Goal: Transaction & Acquisition: Download file/media

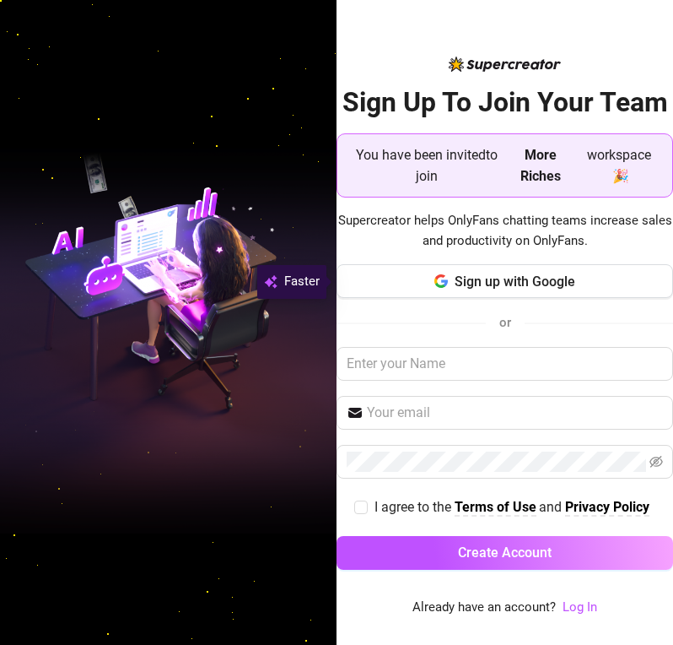
drag, startPoint x: 0, startPoint y: 0, endPoint x: 430, endPoint y: 66, distance: 434.6
click at [430, 66] on div "Sign Up To Join Your Team You have been invited to join More Riches workspace 🎉…" at bounding box center [505, 336] width 337 height 564
drag, startPoint x: 586, startPoint y: 607, endPoint x: 595, endPoint y: 582, distance: 26.2
click at [586, 607] on link "Log In" at bounding box center [580, 606] width 35 height 15
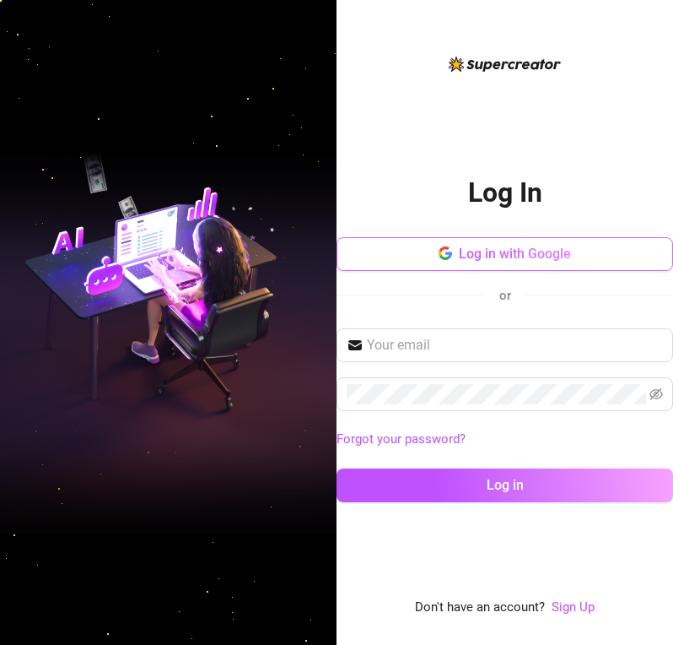
click at [443, 257] on icon "button" at bounding box center [446, 253] width 14 height 14
click at [392, 246] on button "Log in with Google" at bounding box center [505, 254] width 337 height 34
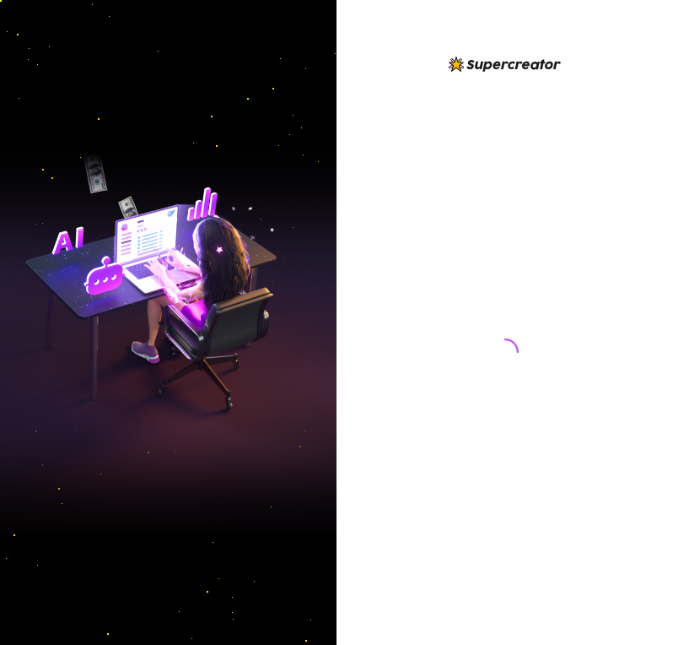
click at [419, 171] on div at bounding box center [505, 336] width 337 height 564
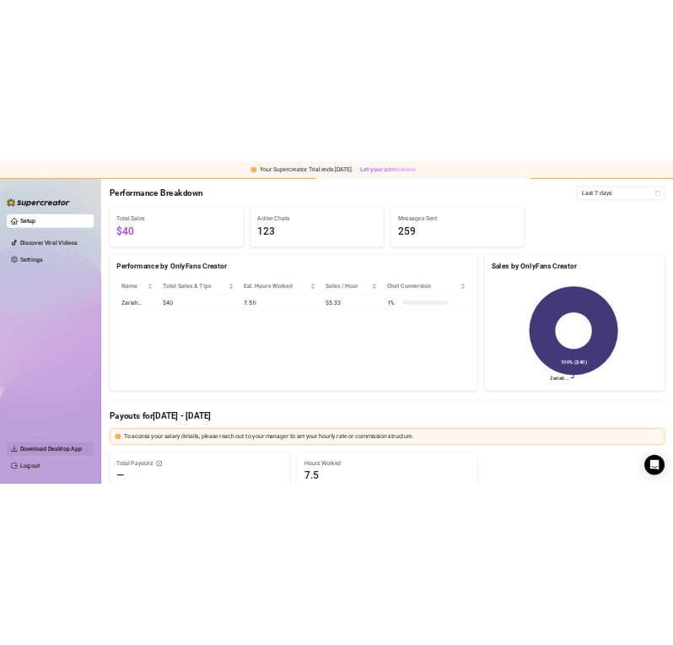
scroll to position [169, 0]
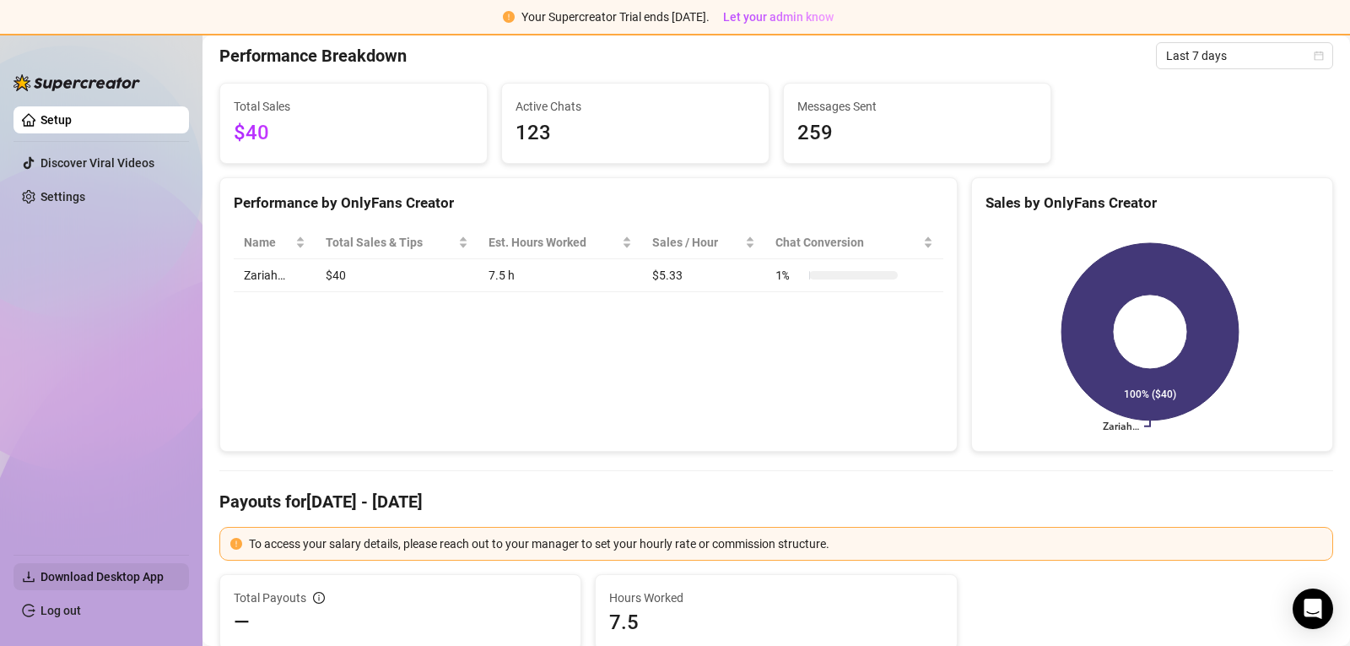
click at [66, 588] on span "Download Desktop App" at bounding box center [108, 576] width 135 height 27
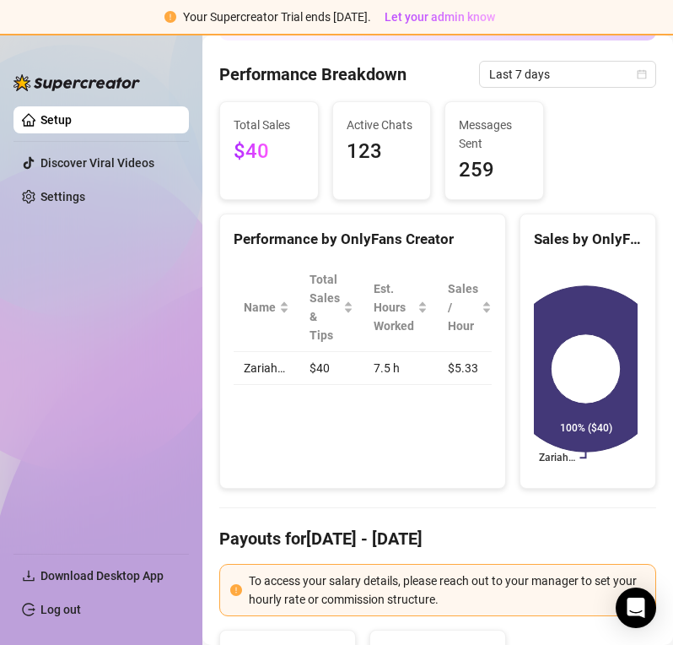
scroll to position [187, 0]
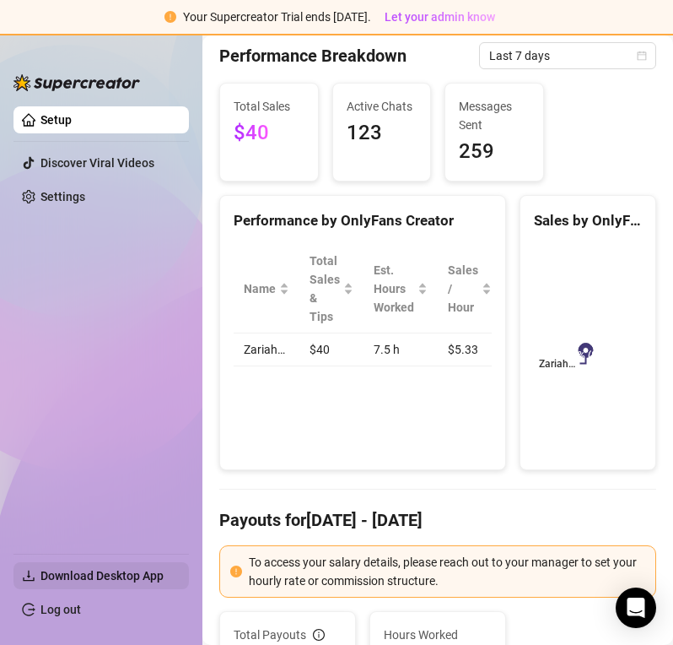
click at [124, 579] on span "Download Desktop App" at bounding box center [102, 576] width 123 height 14
